Goal: Transaction & Acquisition: Book appointment/travel/reservation

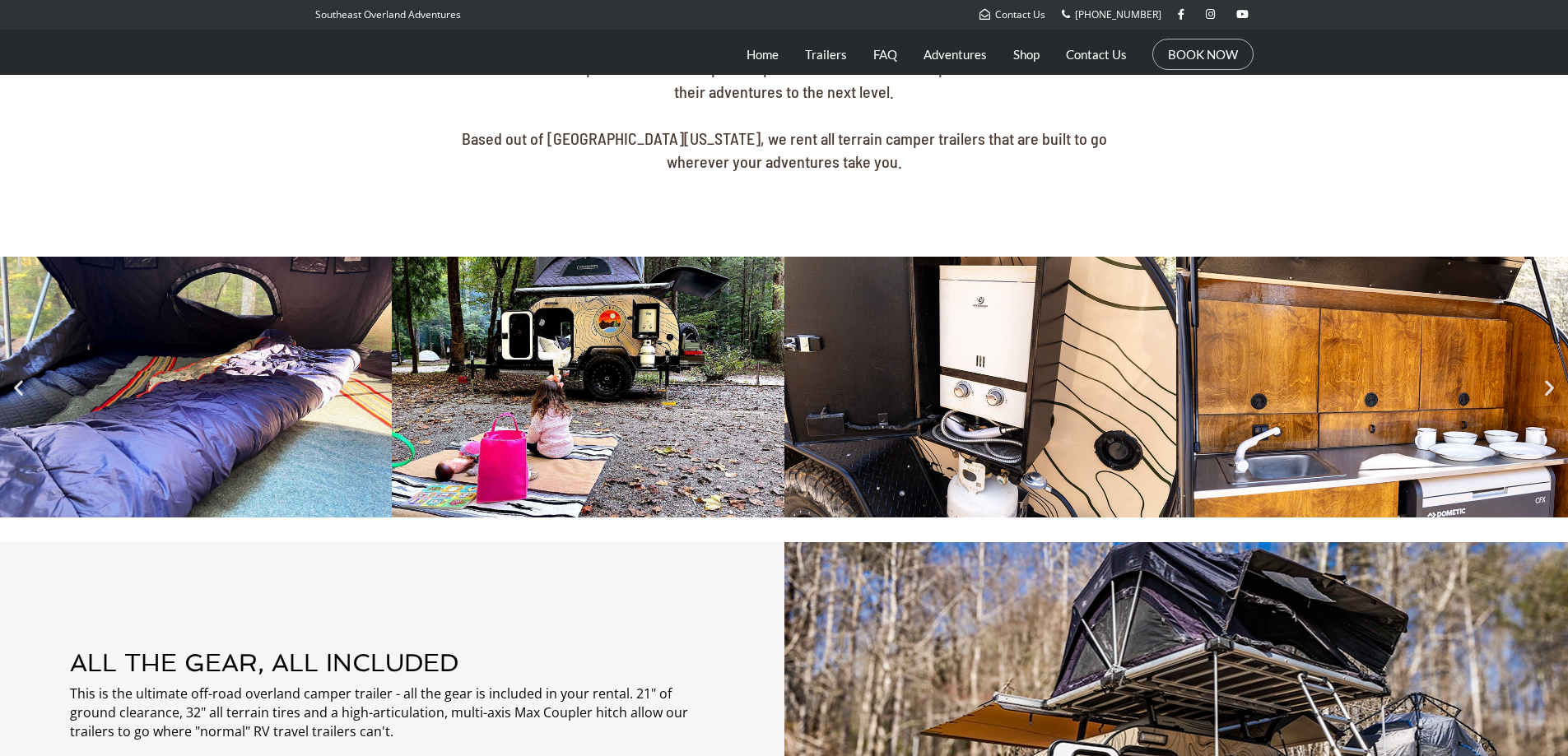
scroll to position [740, 0]
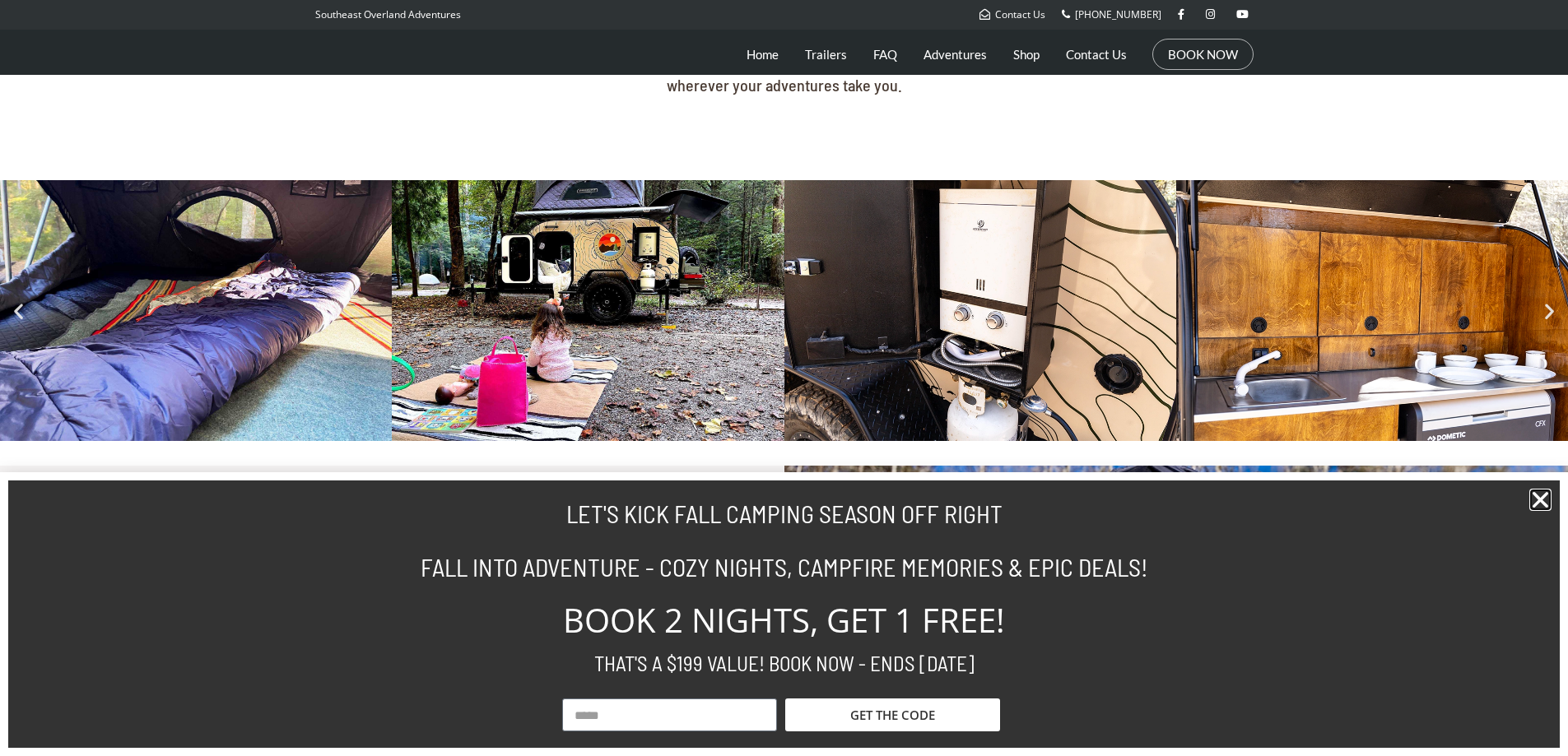
click at [1544, 503] on icon "Close" at bounding box center [1540, 500] width 22 height 22
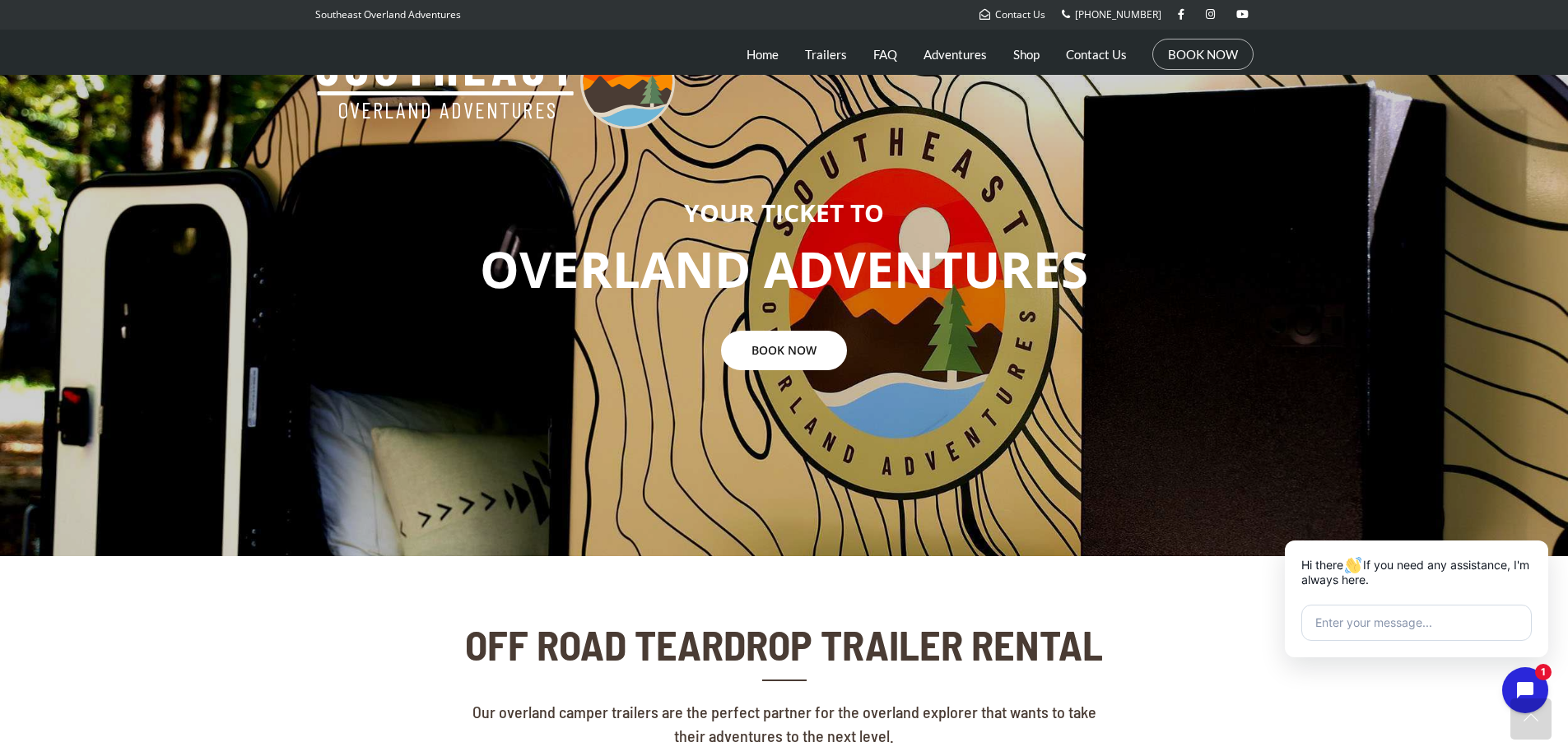
scroll to position [0, 0]
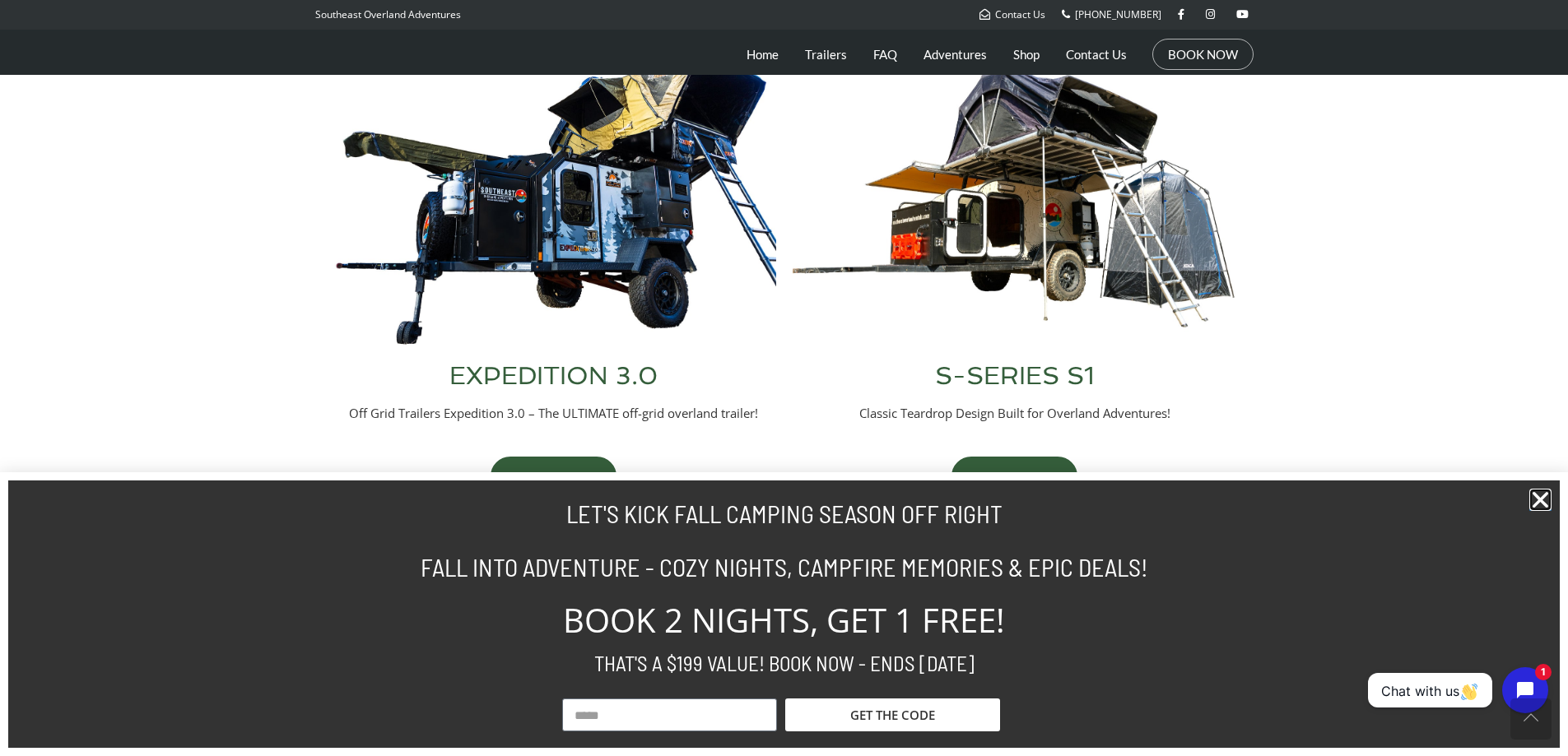
scroll to position [740, 0]
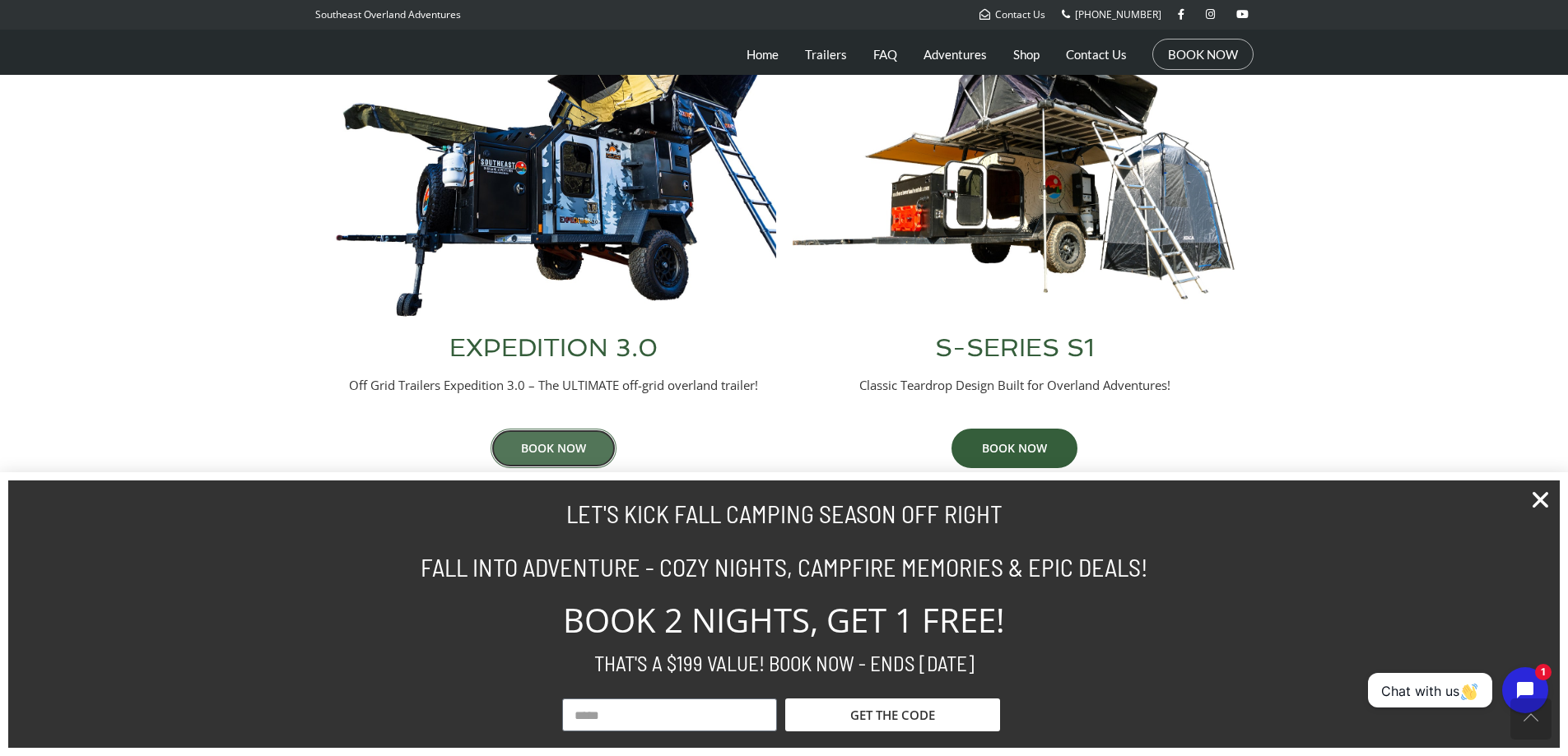
click at [544, 450] on link "BOOK NOW" at bounding box center [554, 449] width 126 height 40
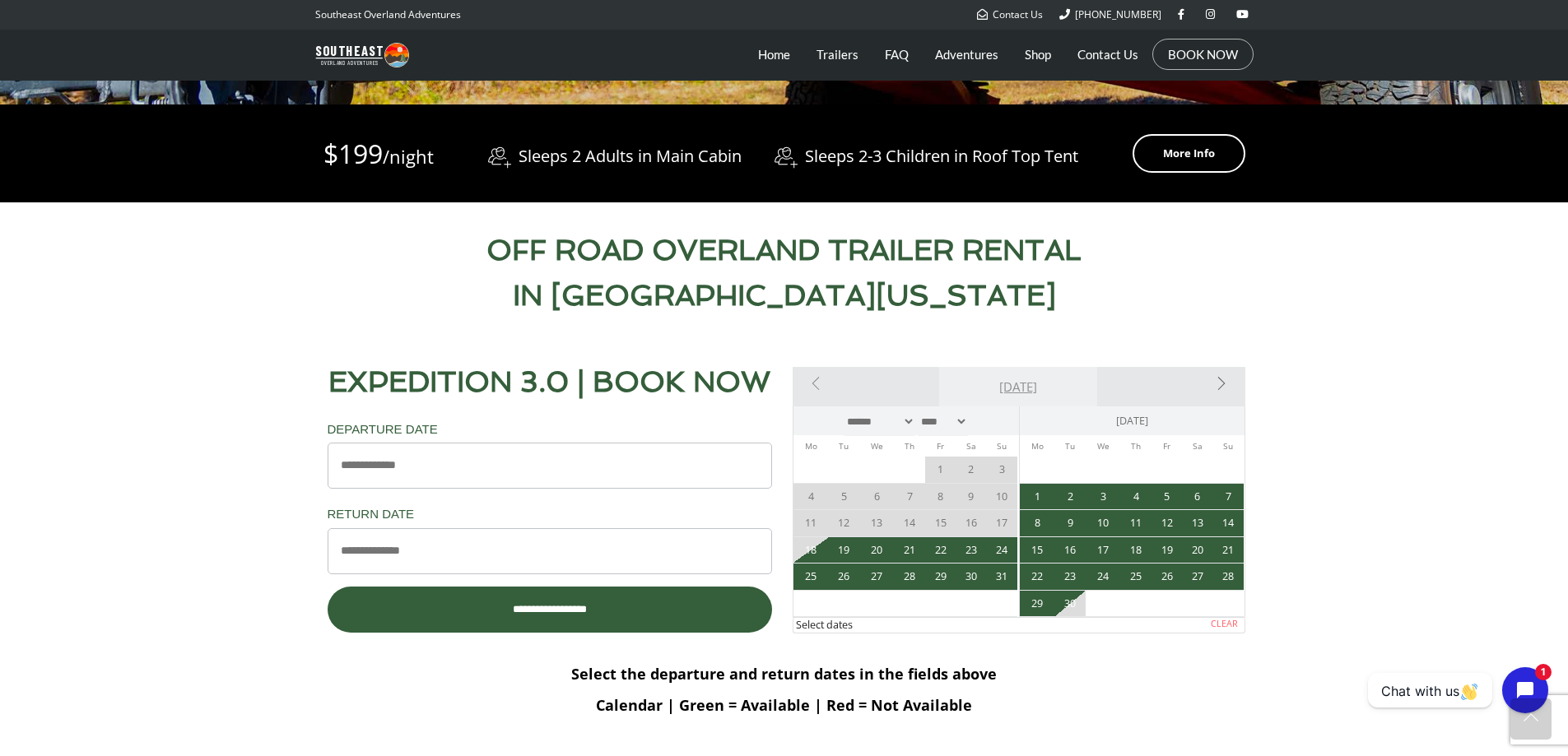
scroll to position [658, 0]
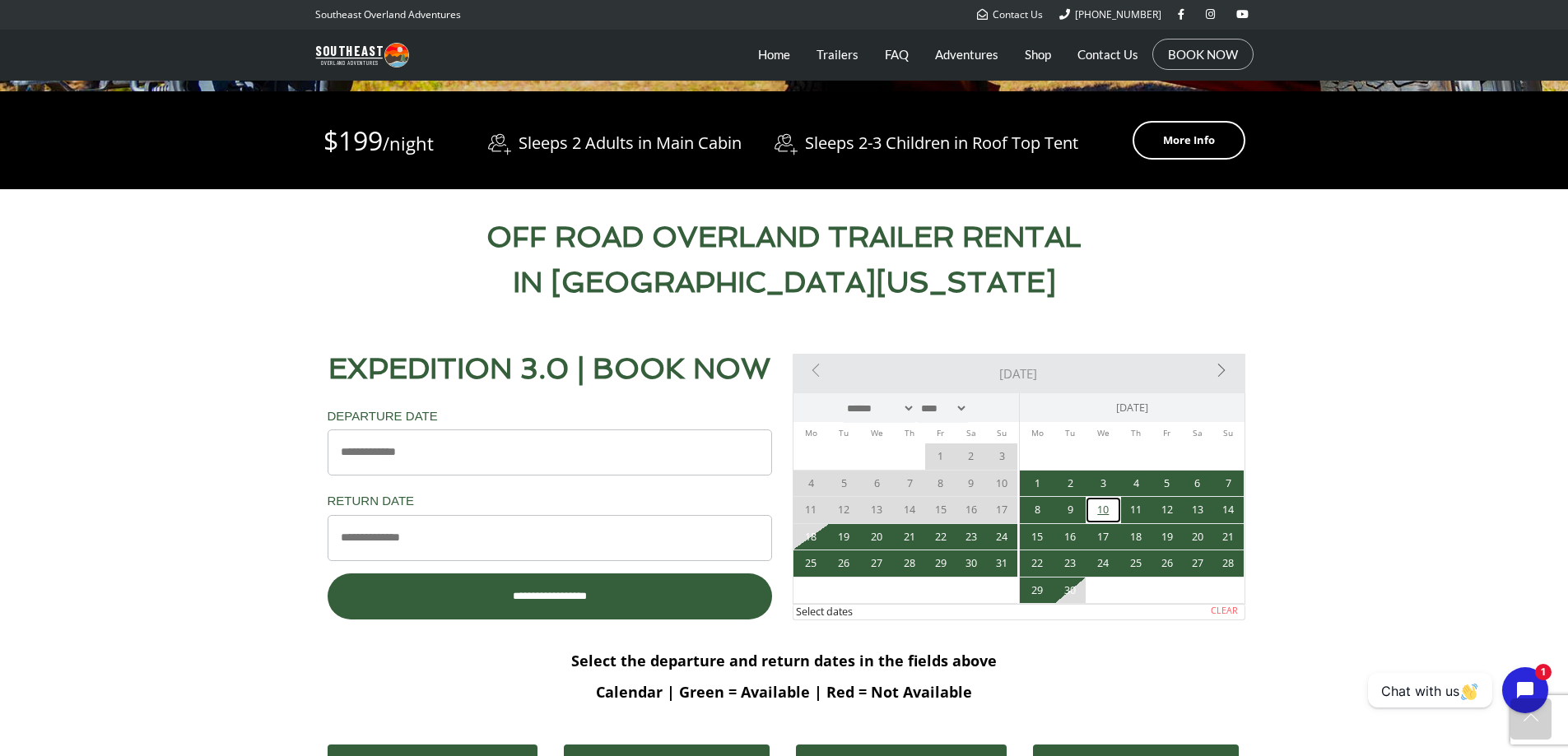
click at [1115, 514] on link "10" at bounding box center [1103, 510] width 36 height 27
type input "**********"
click at [1037, 539] on link "15" at bounding box center [1038, 538] width 36 height 27
type input "**********"
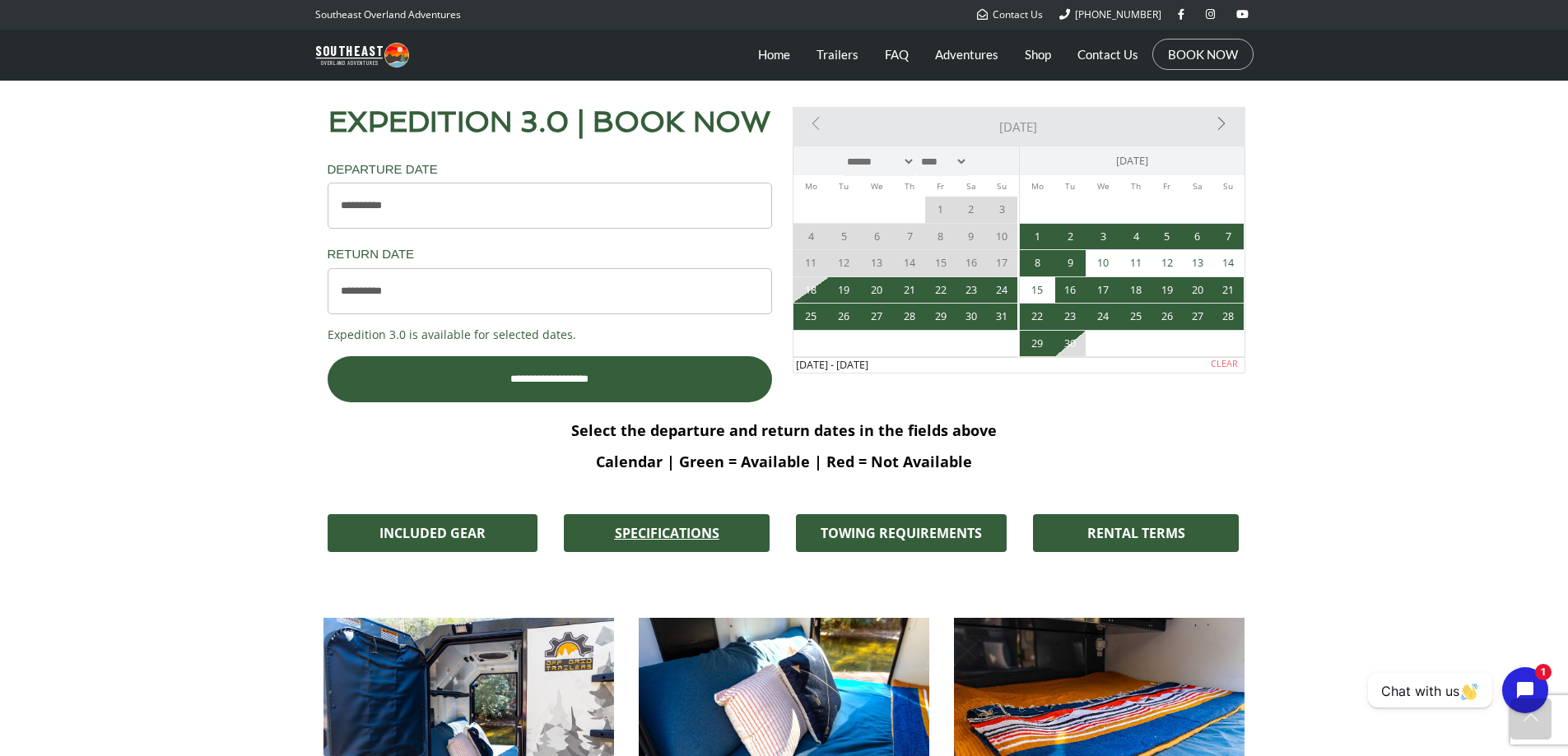
scroll to position [988, 0]
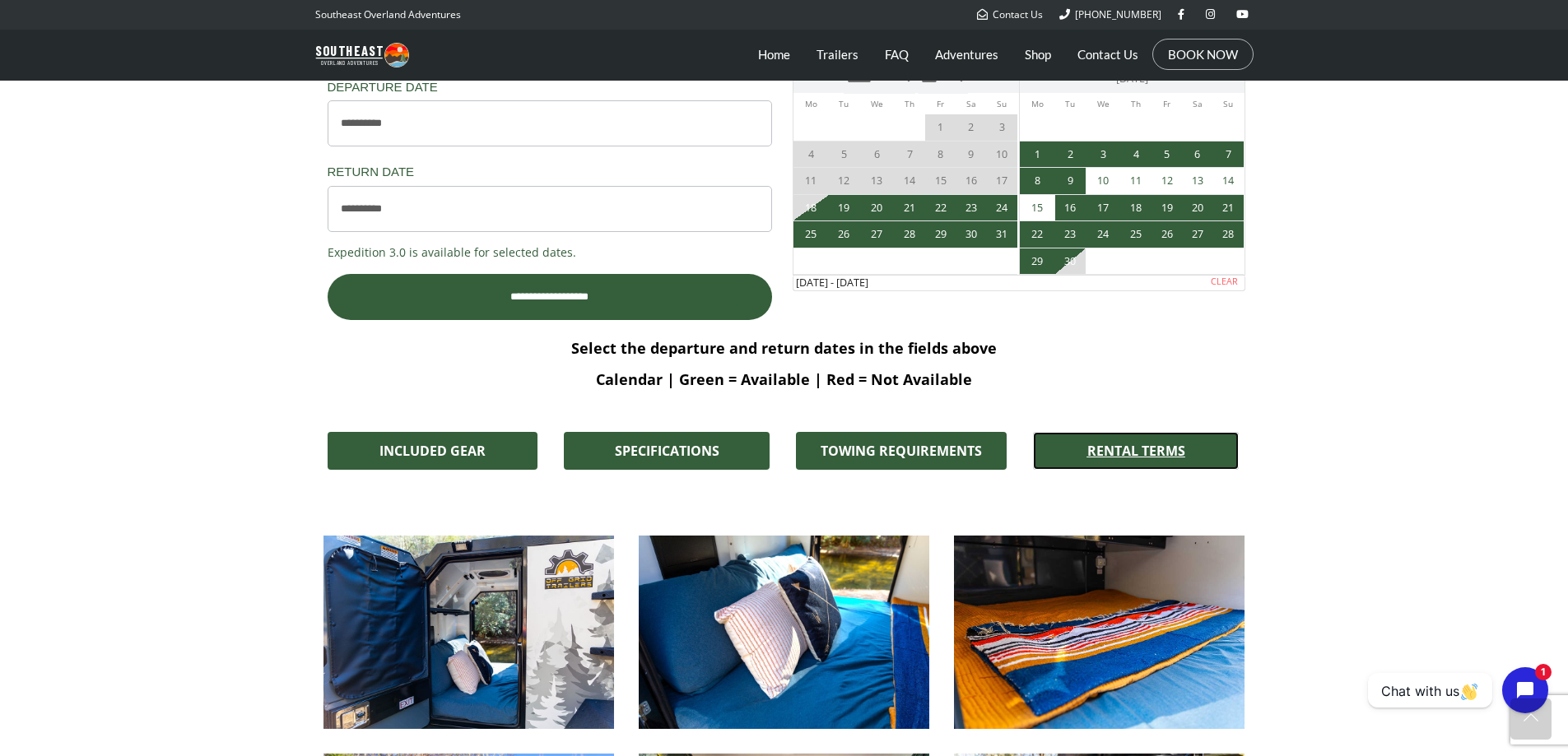
click at [1163, 441] on link "RENTAL TERMS" at bounding box center [1136, 451] width 206 height 38
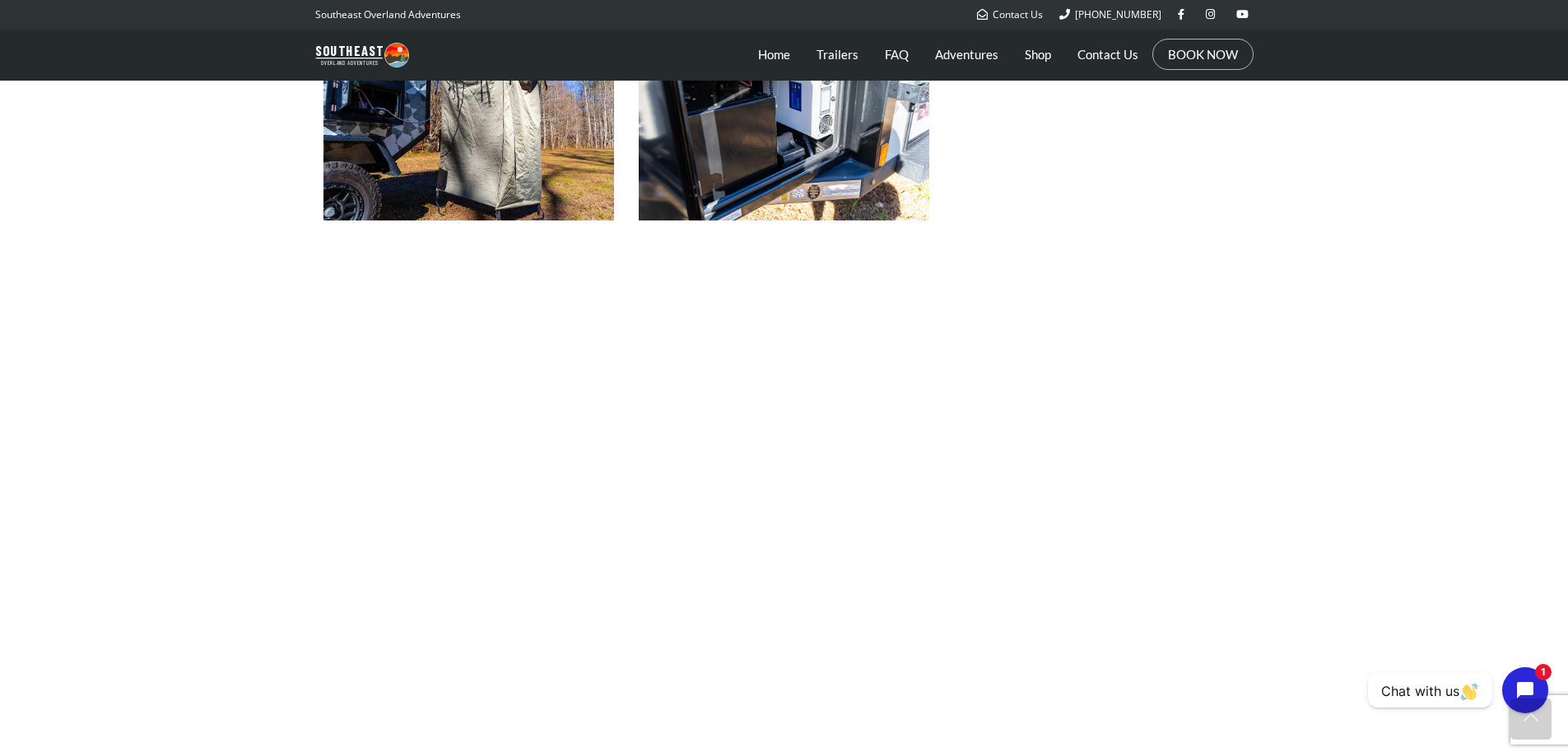
scroll to position [2254, 0]
